Goal: Task Accomplishment & Management: Manage account settings

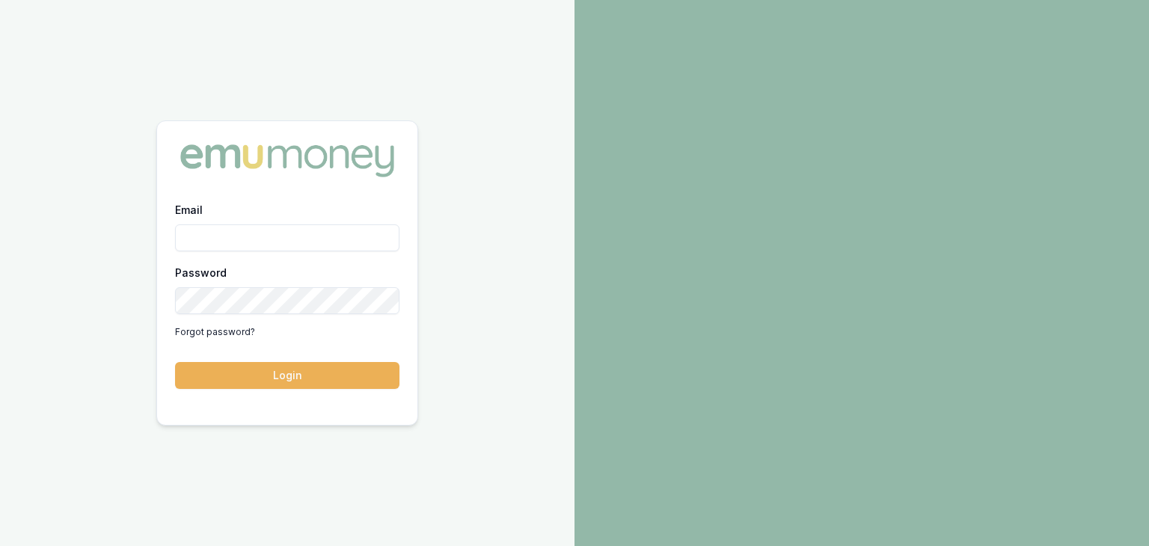
click at [284, 239] on input "Email" at bounding box center [287, 237] width 224 height 27
type input "baron.ketterman@emumoney.com.au"
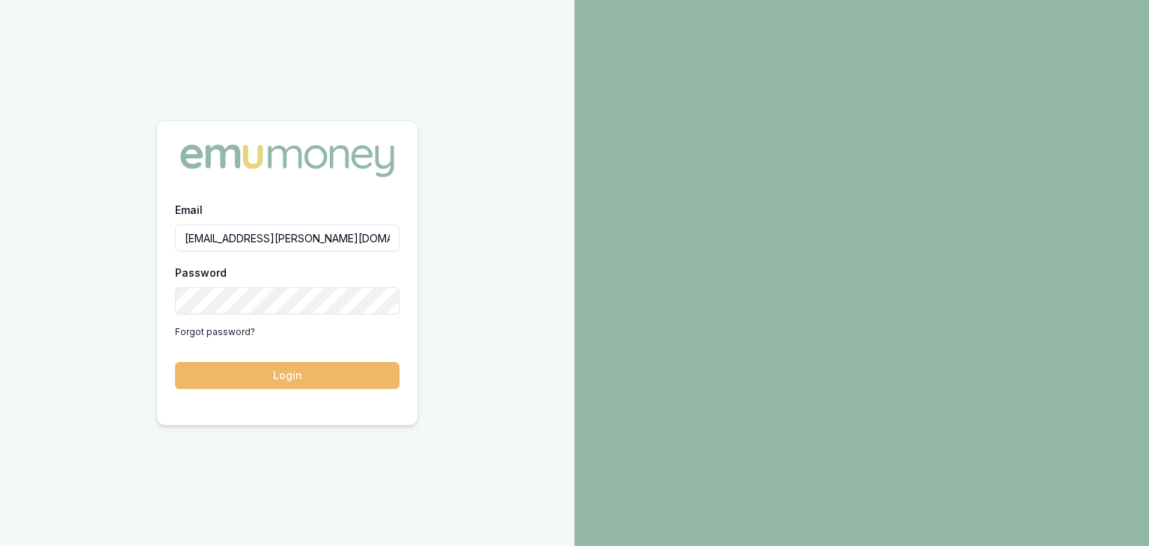
click at [298, 372] on button "Login" at bounding box center [287, 375] width 224 height 27
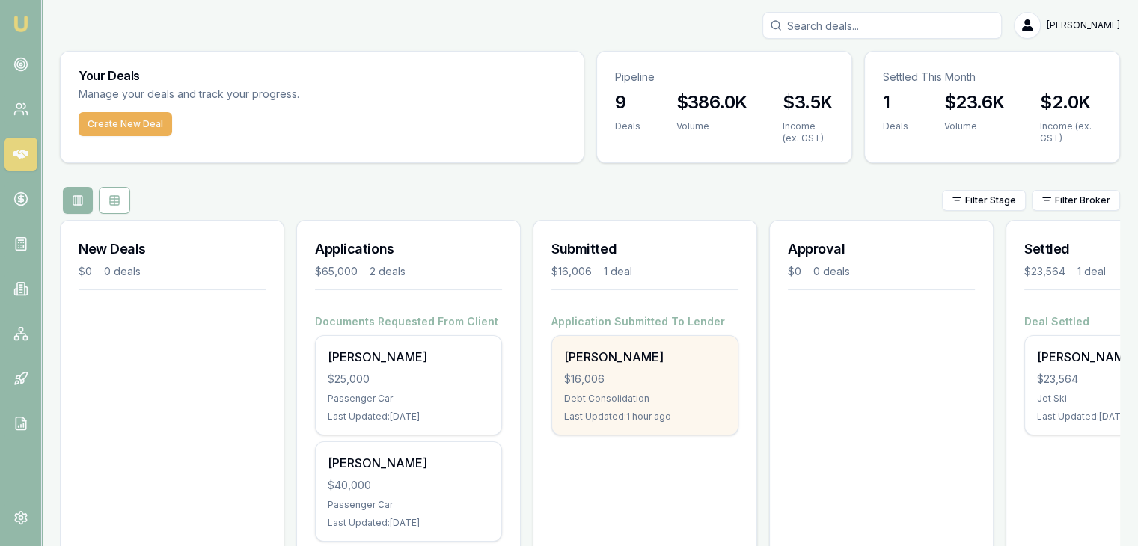
click at [614, 377] on div "$16,006" at bounding box center [645, 379] width 162 height 15
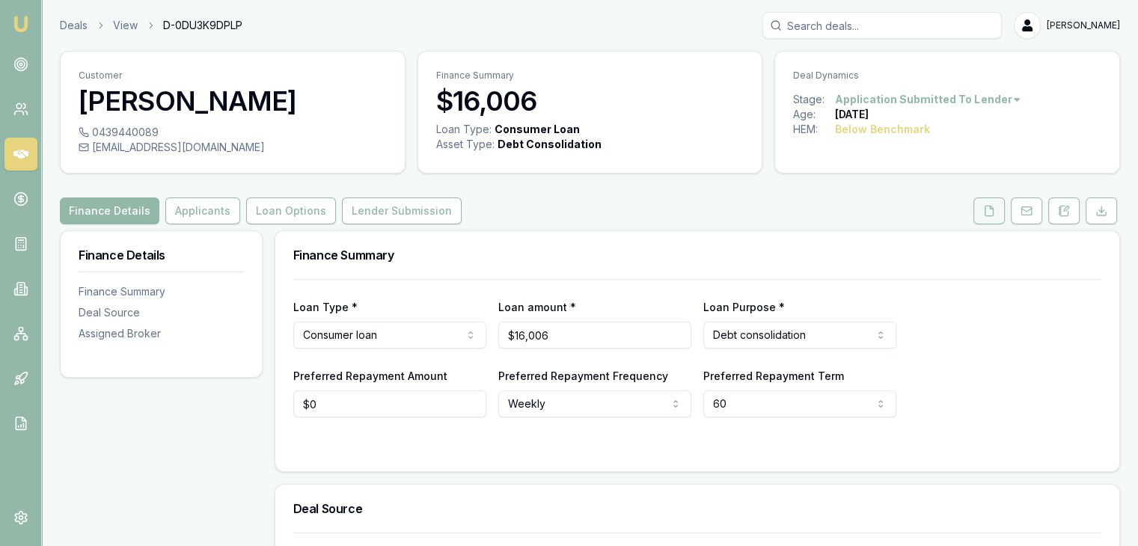
click at [984, 214] on icon at bounding box center [989, 211] width 12 height 12
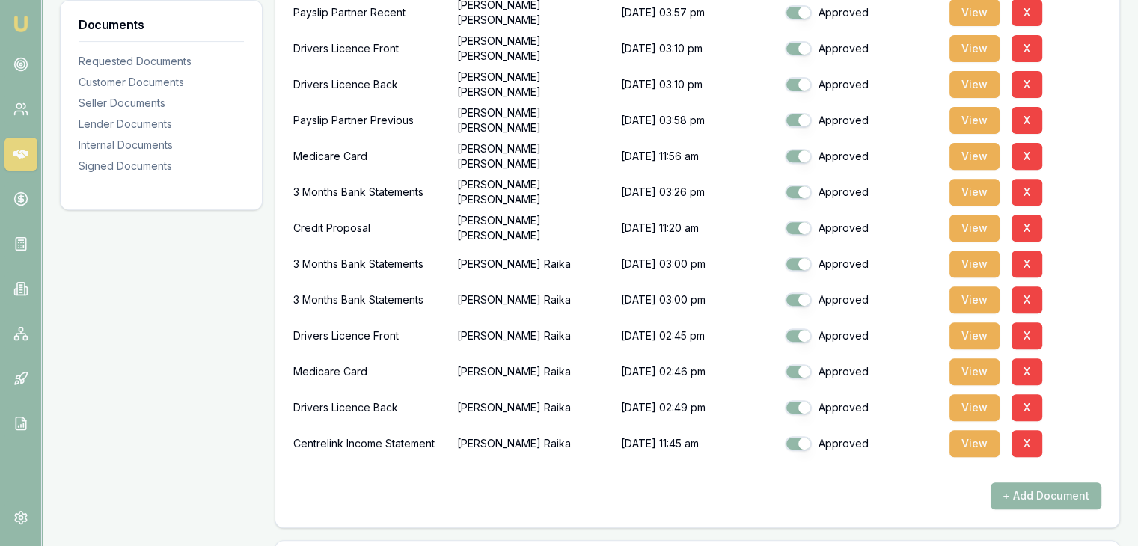
scroll to position [598, 0]
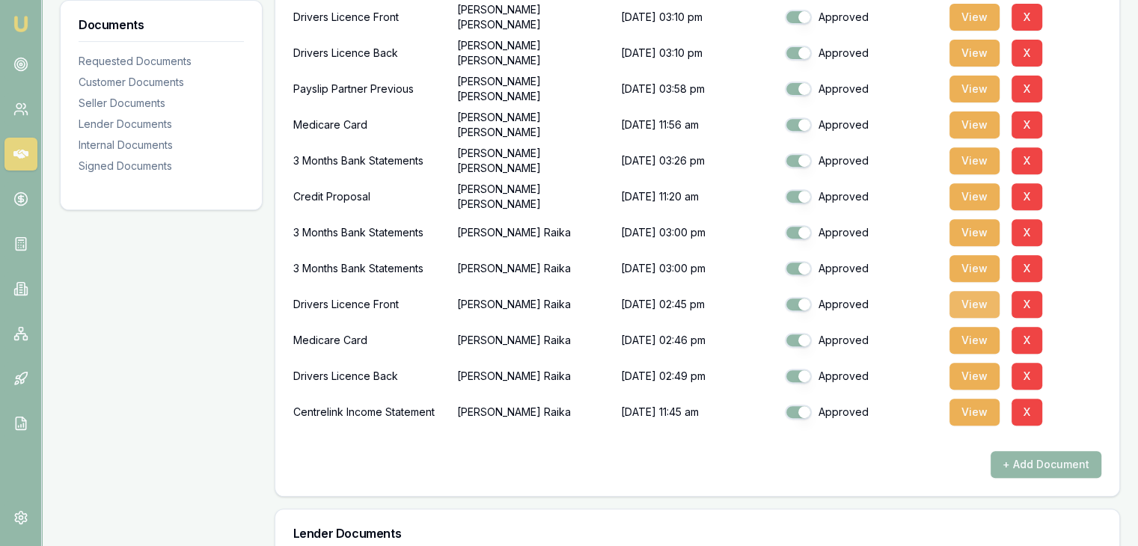
click at [969, 304] on button "View" at bounding box center [974, 304] width 50 height 27
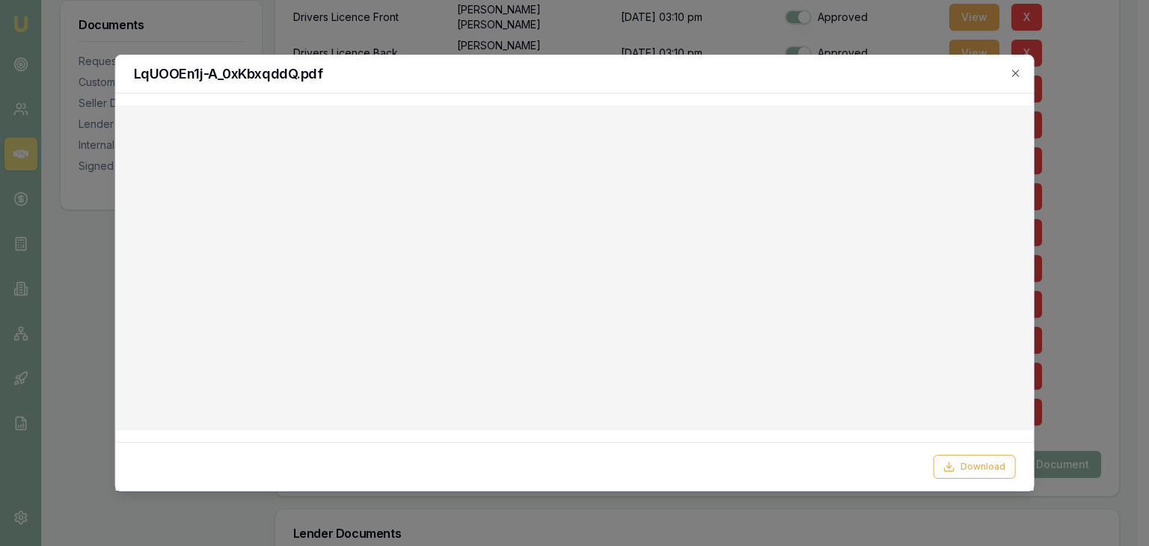
click at [1069, 272] on div at bounding box center [574, 273] width 1149 height 546
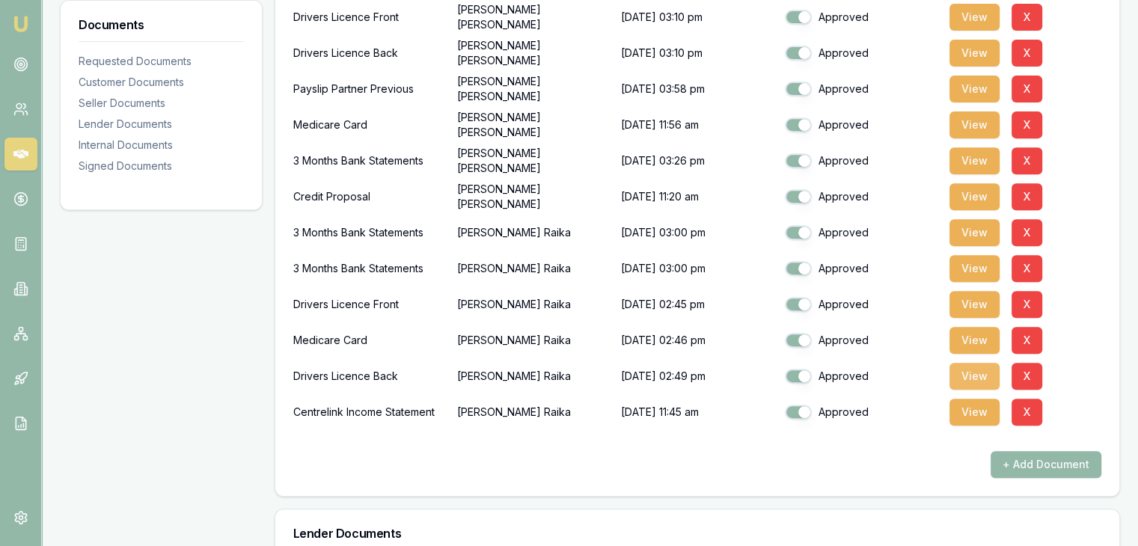
click at [975, 374] on button "View" at bounding box center [974, 376] width 50 height 27
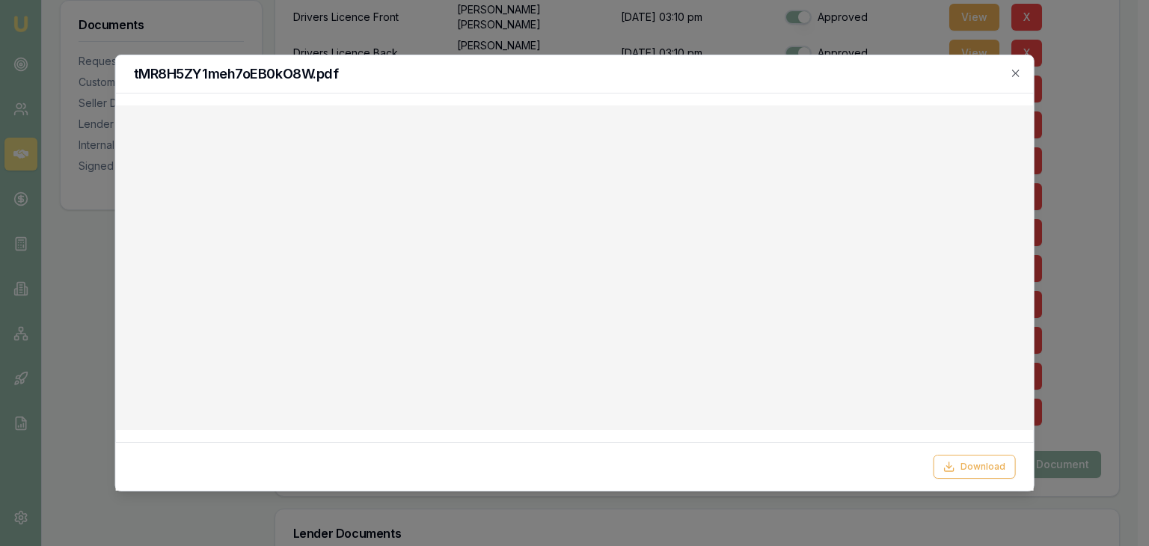
drag, startPoint x: 1115, startPoint y: 188, endPoint x: 1101, endPoint y: 176, distance: 18.6
click at [1115, 188] on div at bounding box center [574, 273] width 1149 height 546
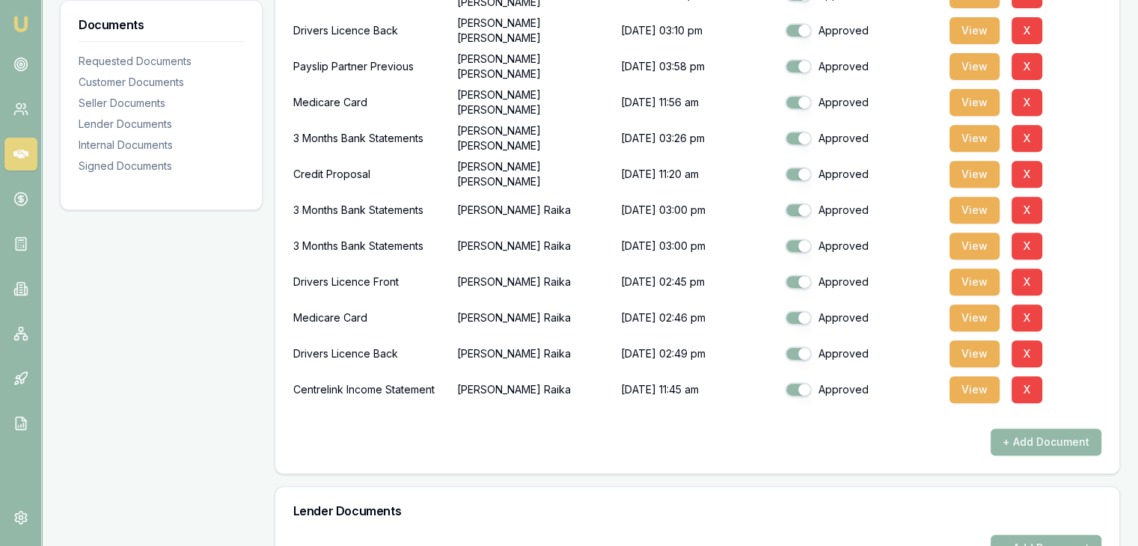
scroll to position [673, 0]
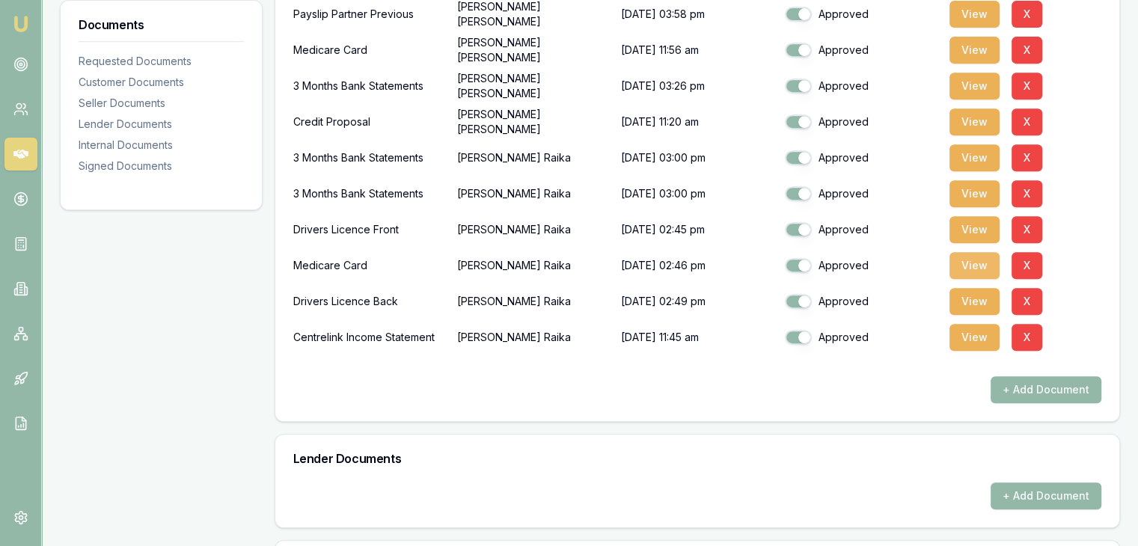
click at [971, 262] on button "View" at bounding box center [974, 265] width 50 height 27
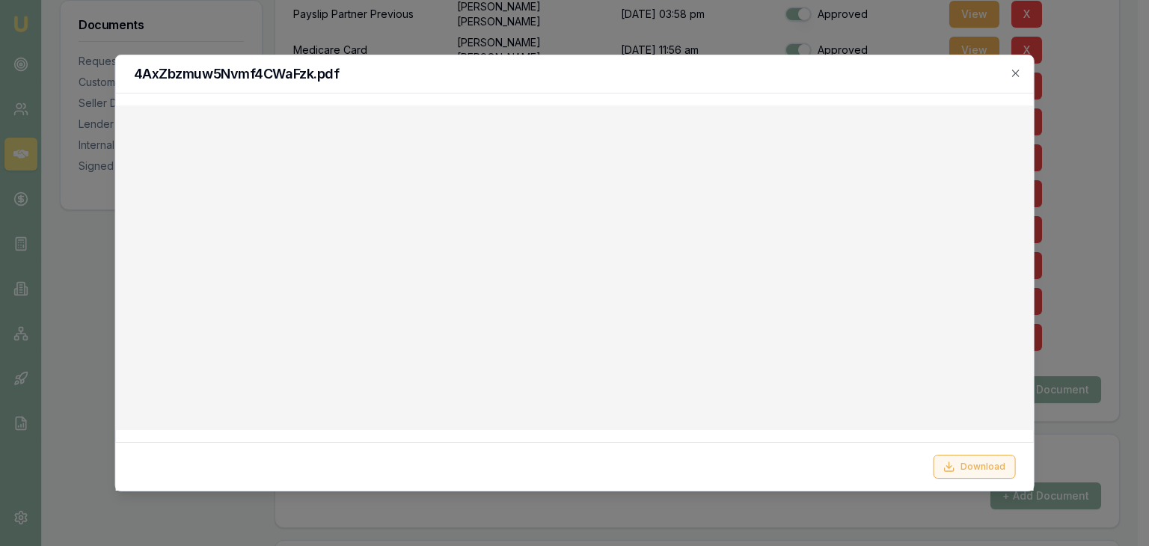
click at [963, 467] on button "Download" at bounding box center [974, 467] width 82 height 24
click at [1120, 243] on div at bounding box center [574, 273] width 1149 height 546
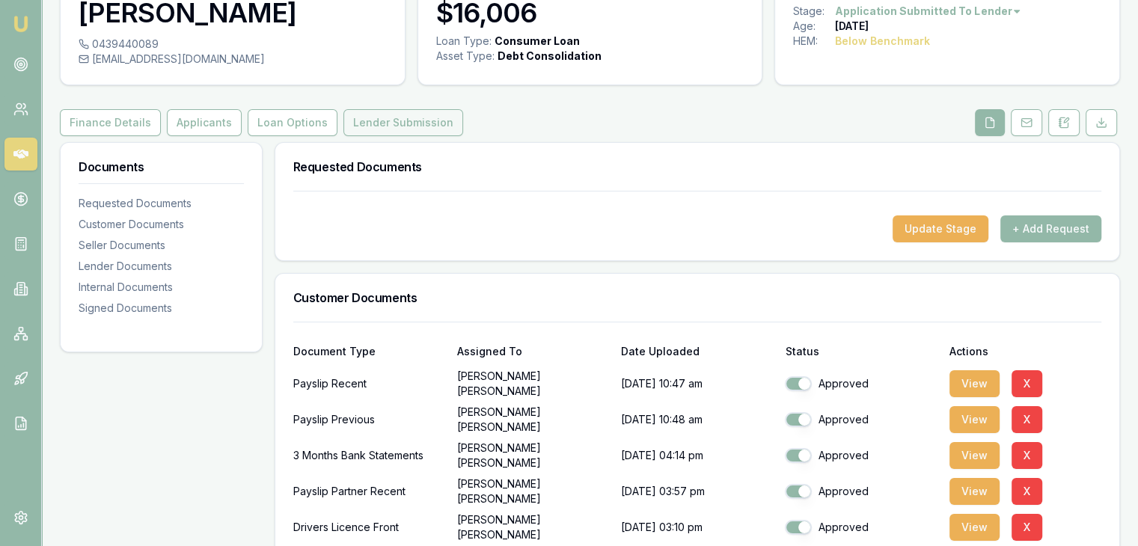
scroll to position [0, 0]
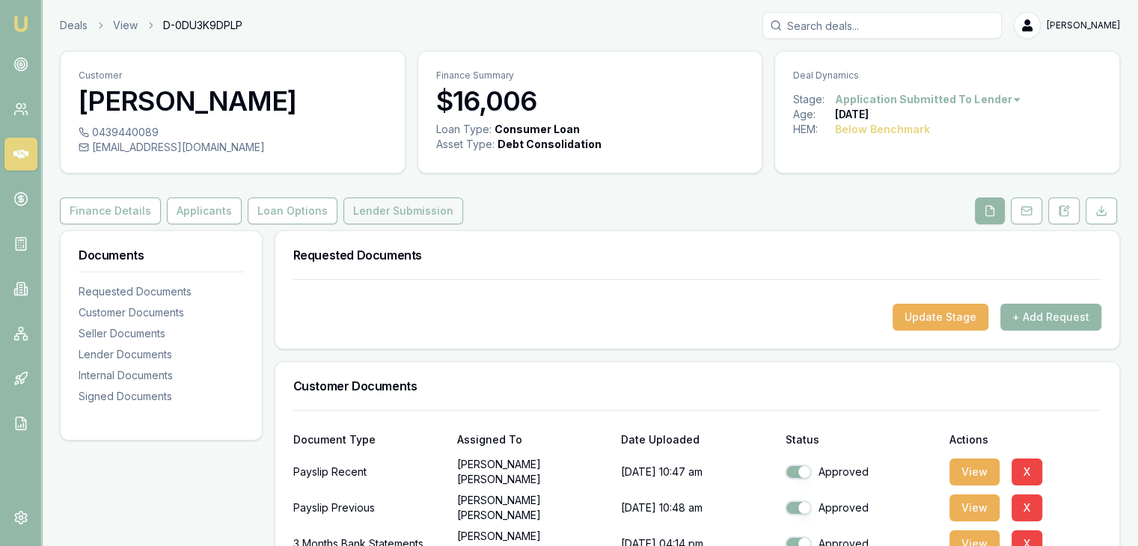
click at [388, 209] on button "Lender Submission" at bounding box center [403, 210] width 120 height 27
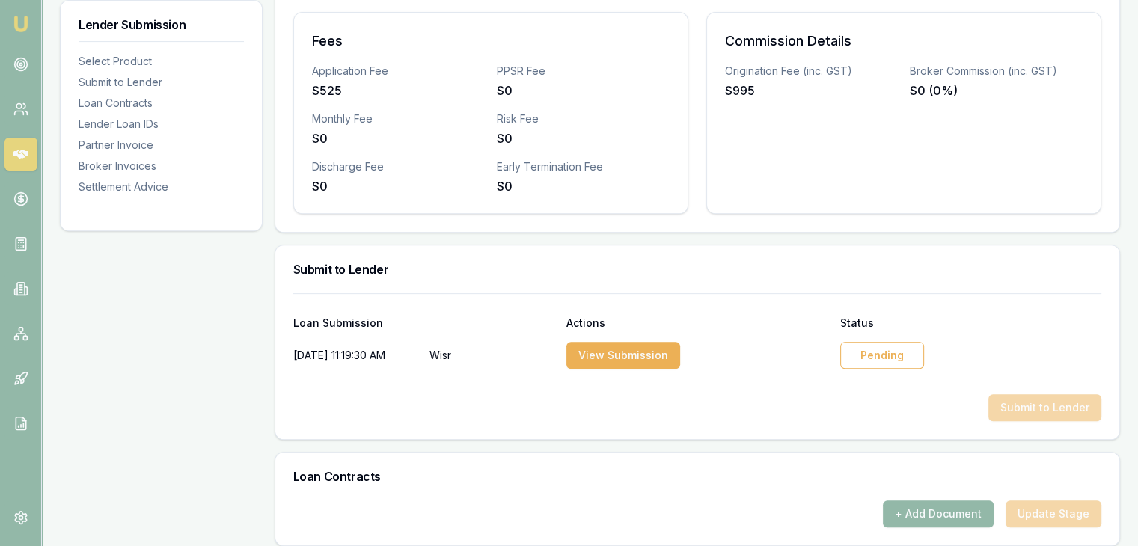
scroll to position [598, 0]
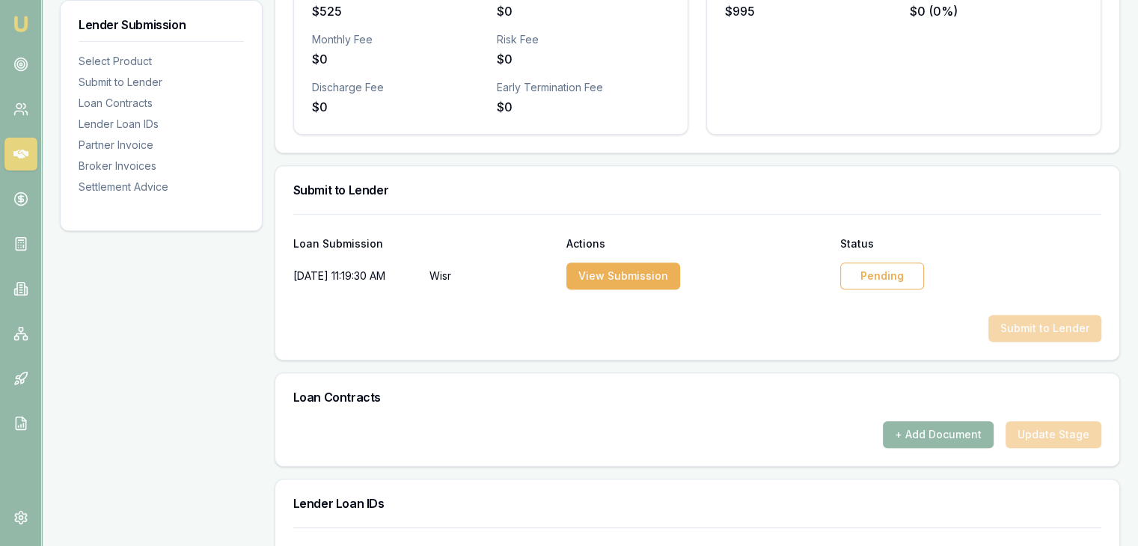
click at [883, 273] on div "Pending" at bounding box center [882, 276] width 84 height 27
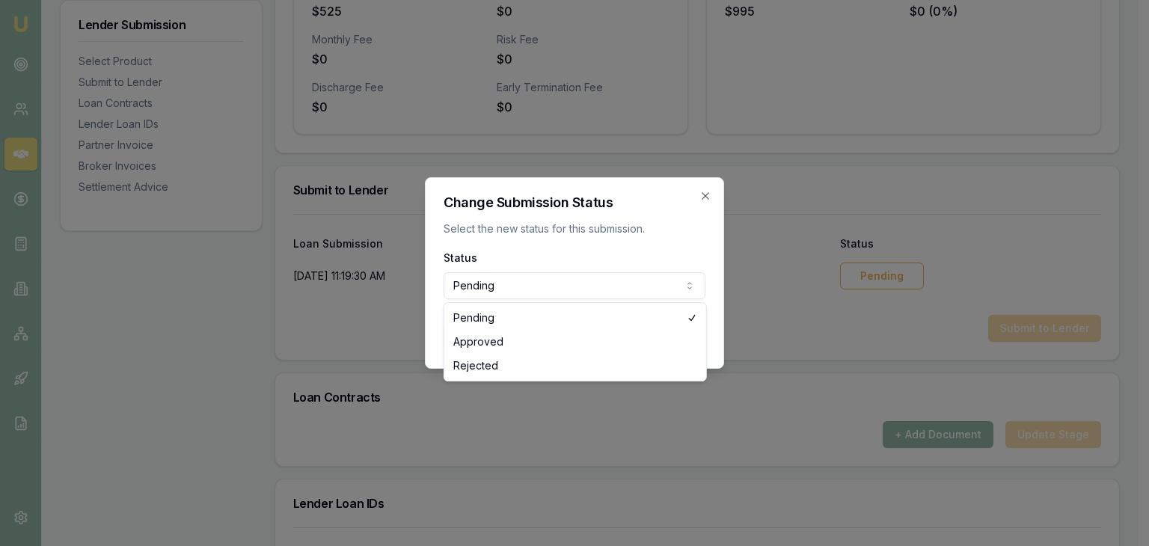
select select "APPROVED"
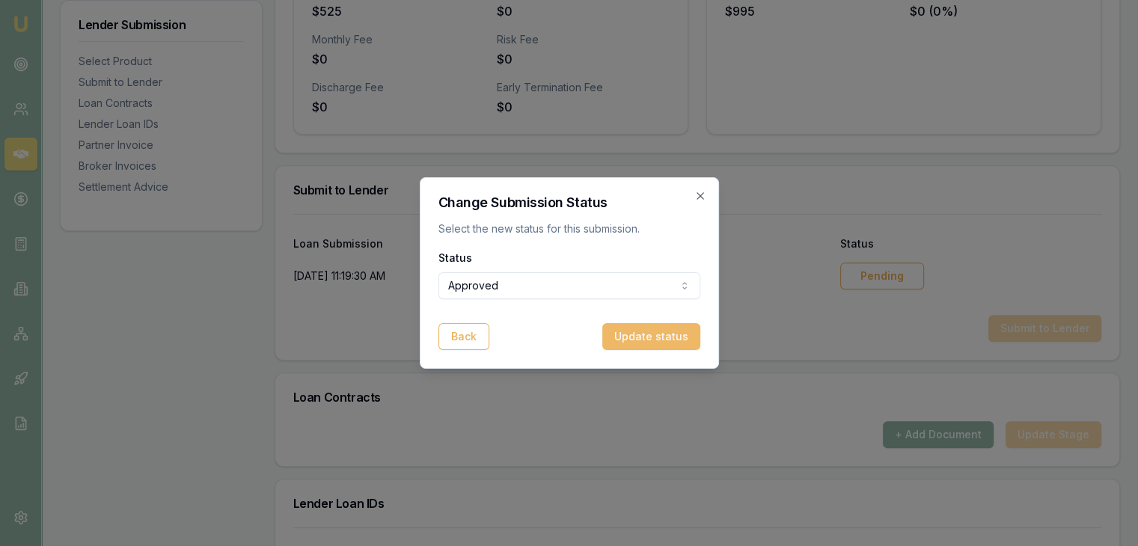
click at [637, 342] on button "Update status" at bounding box center [651, 336] width 98 height 27
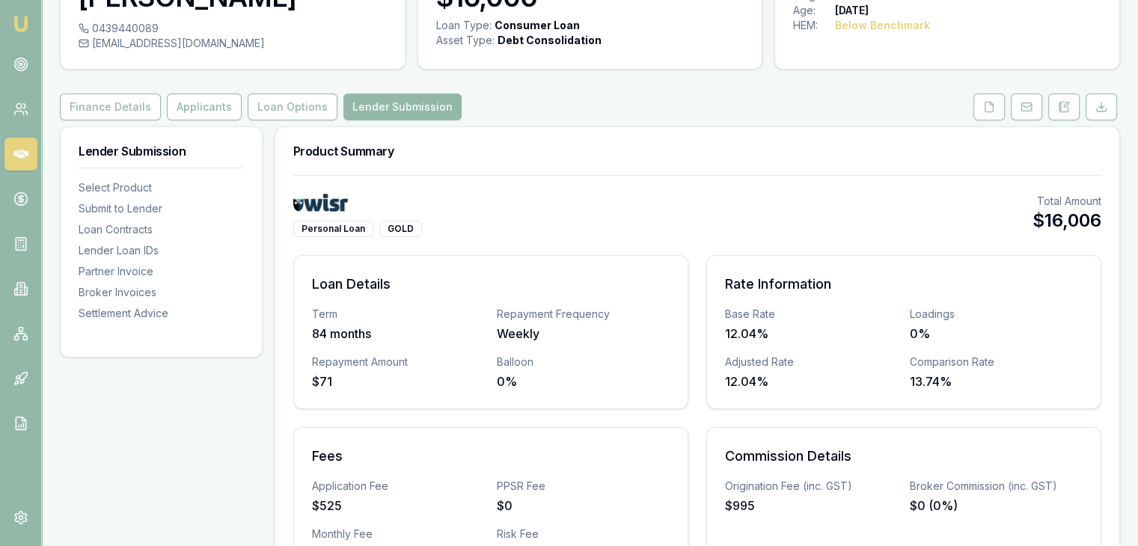
scroll to position [0, 0]
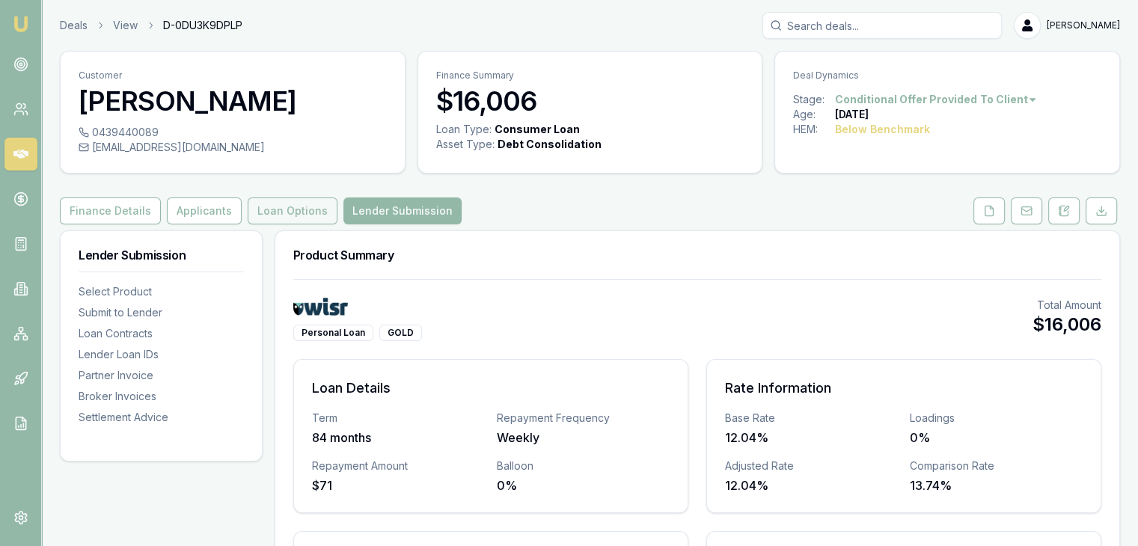
click at [292, 211] on button "Loan Options" at bounding box center [293, 210] width 90 height 27
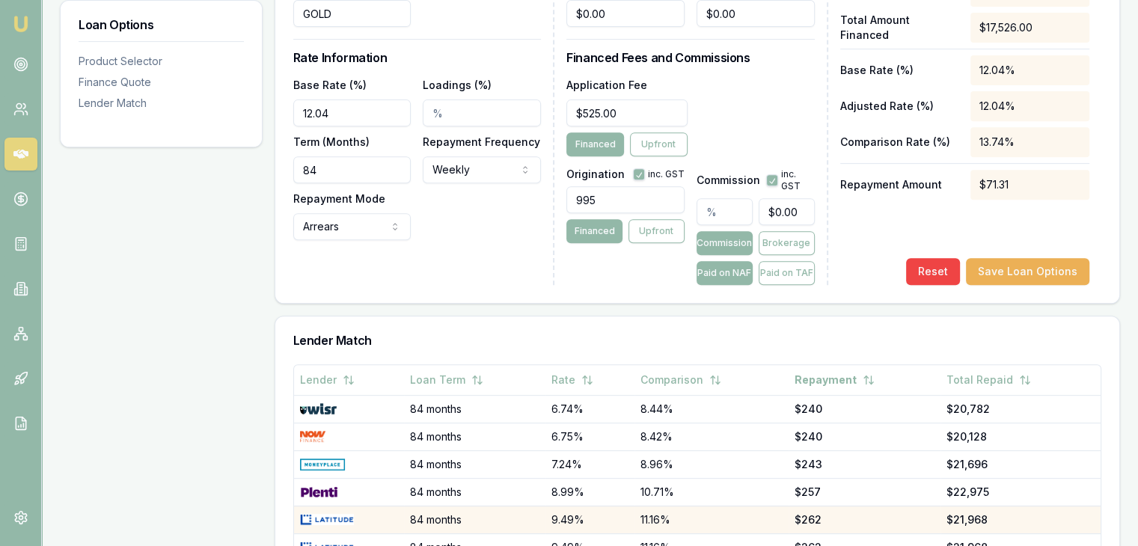
scroll to position [358, 0]
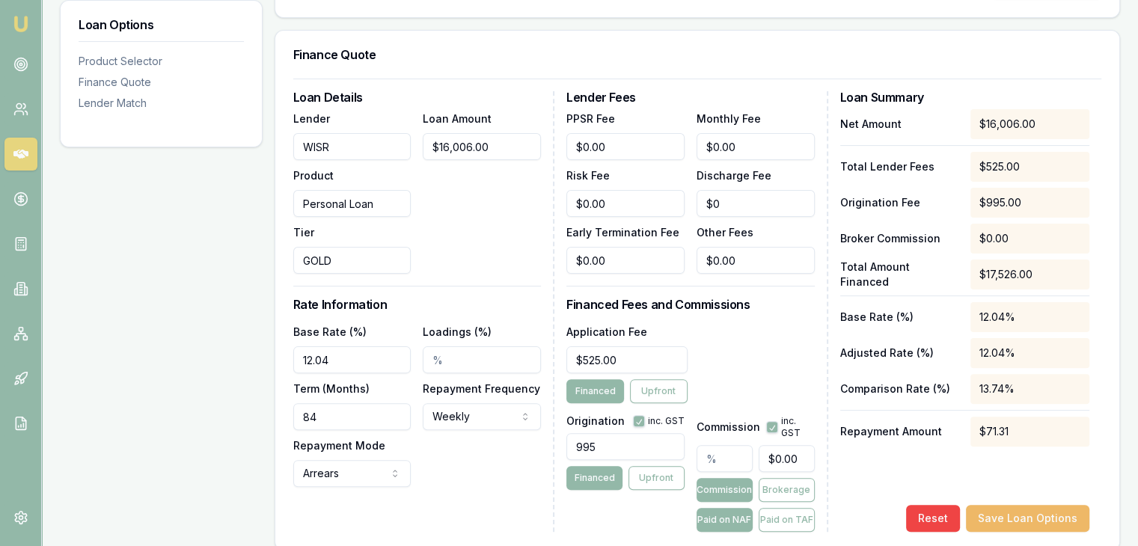
click at [1023, 515] on button "Save Loan Options" at bounding box center [1027, 518] width 123 height 27
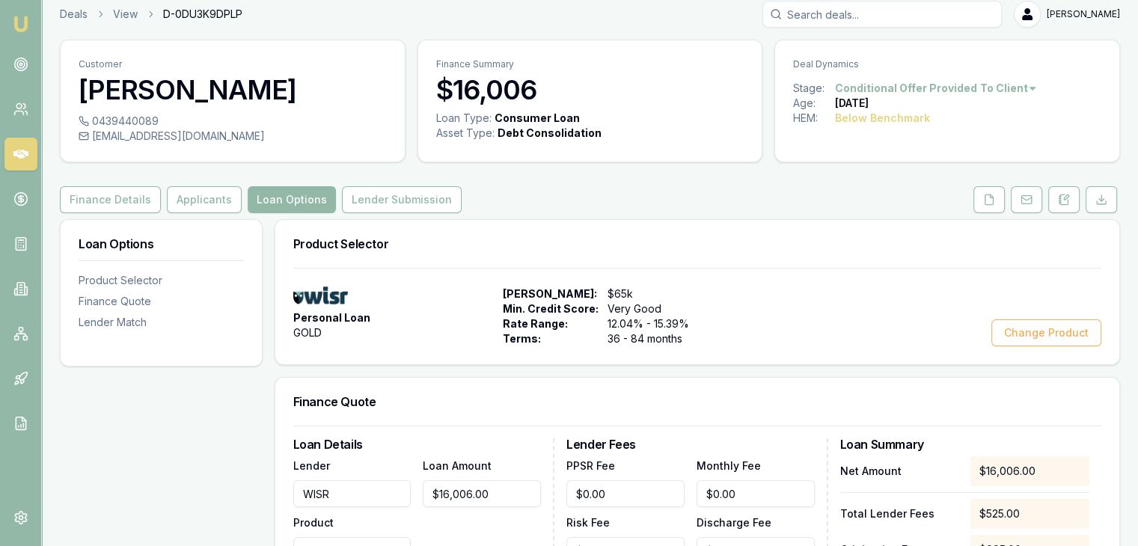
scroll to position [0, 0]
